Goal: Unclear

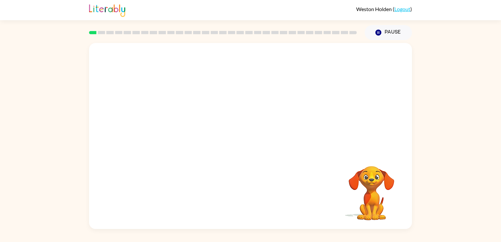
click at [233, 102] on video "Your browser must support playing .mp4 files to use Literably. Please try using…" at bounding box center [250, 98] width 323 height 110
click at [259, 136] on button "button" at bounding box center [251, 140] width 42 height 24
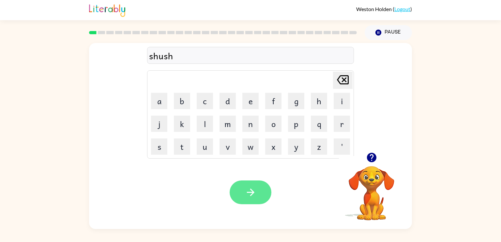
click at [246, 182] on button "button" at bounding box center [251, 193] width 42 height 24
click at [236, 191] on button "button" at bounding box center [251, 193] width 42 height 24
click at [266, 191] on button "button" at bounding box center [251, 193] width 42 height 24
click at [248, 183] on button "button" at bounding box center [251, 193] width 42 height 24
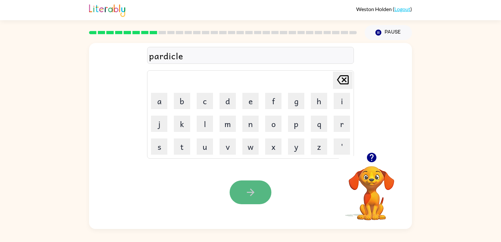
click at [261, 195] on button "button" at bounding box center [251, 193] width 42 height 24
click at [253, 187] on icon "button" at bounding box center [250, 192] width 11 height 11
click at [263, 182] on button "button" at bounding box center [251, 193] width 42 height 24
click at [252, 191] on icon "button" at bounding box center [251, 193] width 8 height 8
click at [251, 194] on icon "button" at bounding box center [250, 192] width 11 height 11
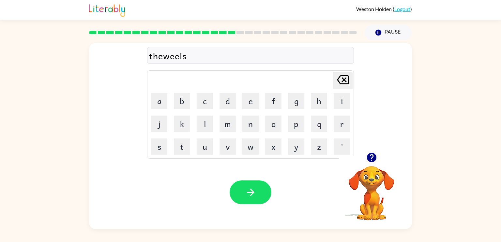
click at [188, 59] on div "theweels" at bounding box center [250, 56] width 203 height 14
click at [187, 55] on div "theweels" at bounding box center [250, 56] width 203 height 14
click at [248, 191] on icon "button" at bounding box center [250, 192] width 11 height 11
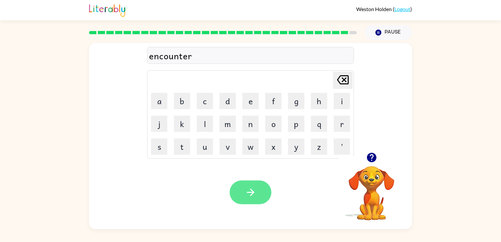
click at [237, 193] on button "button" at bounding box center [251, 193] width 42 height 24
